Goal: Task Accomplishment & Management: Manage account settings

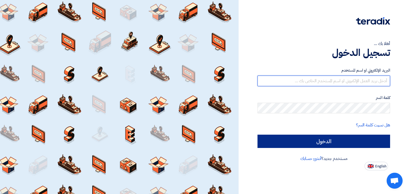
type input "[EMAIL_ADDRESS][DOMAIN_NAME]"
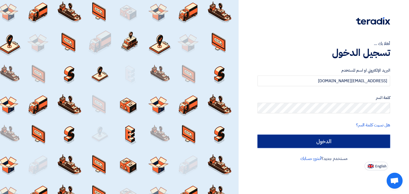
click at [321, 139] on input "الدخول" at bounding box center [323, 141] width 132 height 13
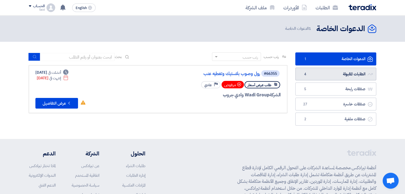
click at [320, 77] on link "الطلبات المقبولة الطلبات المقبولة 4" at bounding box center [335, 74] width 81 height 13
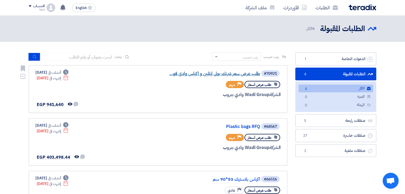
click at [240, 72] on link "طلب عرض سعر شرنك بولى ايثلين و اكياس وادى فو..." at bounding box center [206, 73] width 106 height 5
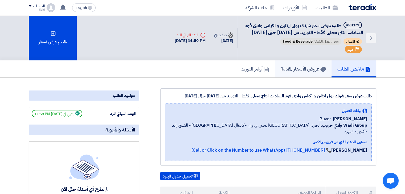
click at [294, 72] on h5 "عروض الأسعار المقدمة" at bounding box center [302, 69] width 45 height 6
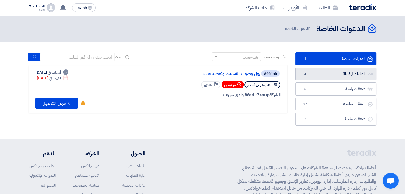
click at [329, 70] on link "الطلبات المقبولة الطلبات المقبولة 4" at bounding box center [335, 74] width 81 height 13
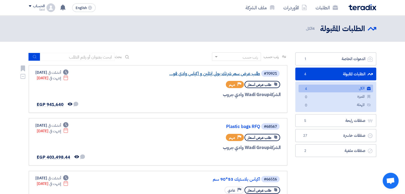
click at [242, 74] on link "طلب عرض سعر شرنك بولى ايثلين و اكياس وادى فو..." at bounding box center [206, 73] width 106 height 5
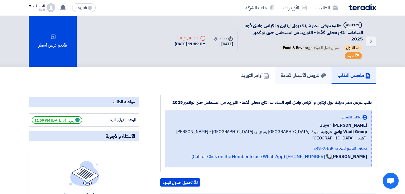
click at [304, 77] on h5 "عروض الأسعار المقدمة" at bounding box center [302, 75] width 45 height 6
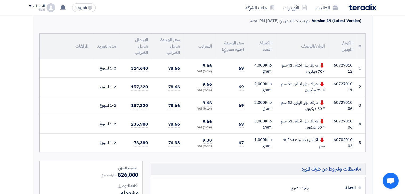
scroll to position [144, 0]
